Goal: Navigation & Orientation: Find specific page/section

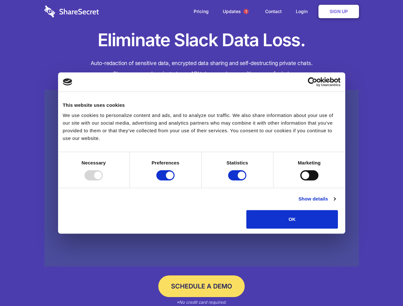
click at [103, 181] on div at bounding box center [94, 175] width 18 height 10
click at [174, 181] on input "Preferences" at bounding box center [165, 175] width 18 height 10
checkbox input "false"
click at [238, 181] on input "Statistics" at bounding box center [237, 175] width 18 height 10
checkbox input "false"
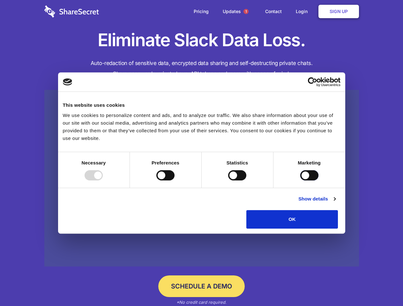
click at [300, 181] on input "Marketing" at bounding box center [309, 175] width 18 height 10
checkbox input "true"
click at [335, 203] on link "Show details" at bounding box center [316, 199] width 37 height 8
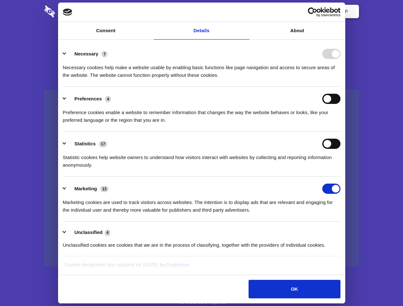
click at [340, 124] on div "Preference cookies enable a website to remember information that changes the wa…" at bounding box center [201, 114] width 277 height 20
click at [246, 11] on span "1" at bounding box center [245, 11] width 5 height 5
